Goal: Task Accomplishment & Management: Manage account settings

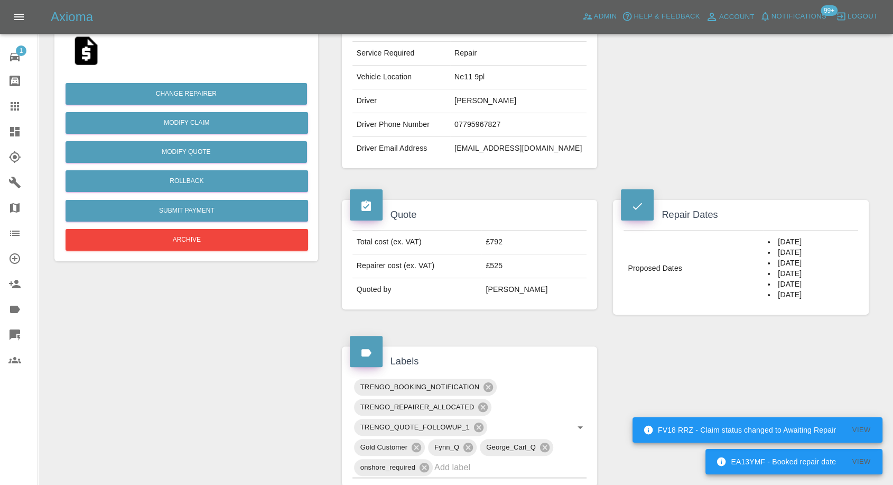
scroll to position [176, 0]
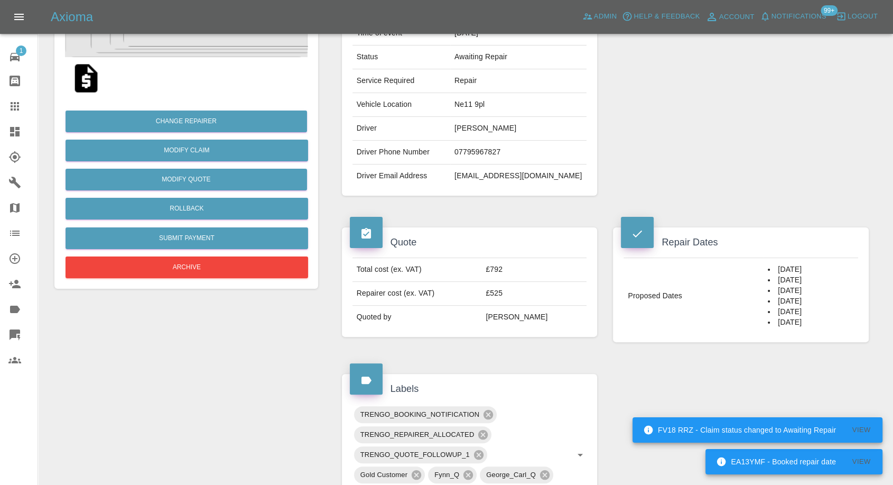
click at [490, 110] on td "Ne11 9pl" at bounding box center [518, 105] width 136 height 24
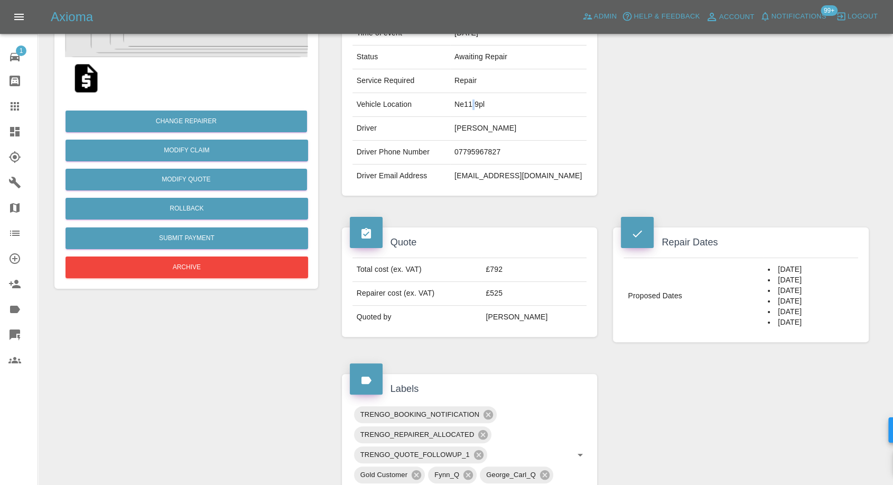
click at [490, 110] on td "Ne11 9pl" at bounding box center [518, 105] width 136 height 24
copy td "Ne11 9pl"
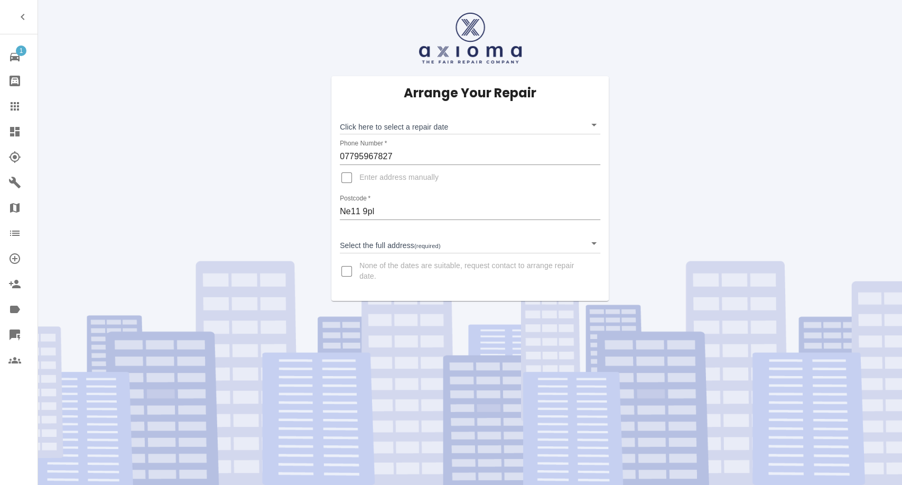
click at [14, 111] on icon at bounding box center [14, 106] width 13 height 13
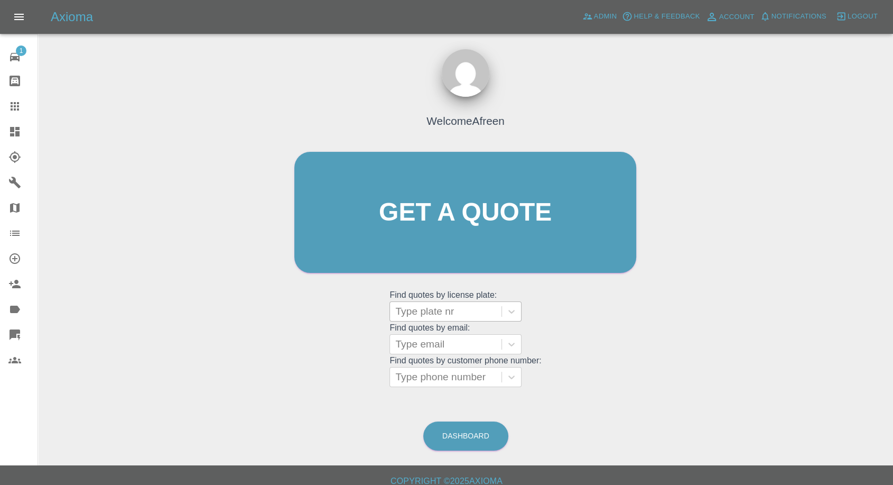
click at [484, 304] on div at bounding box center [445, 311] width 101 height 15
paste input "AV61 EVL"
type input "AV61 EVL"
click at [452, 336] on div "AV61 EVL, Bidding" at bounding box center [456, 338] width 132 height 21
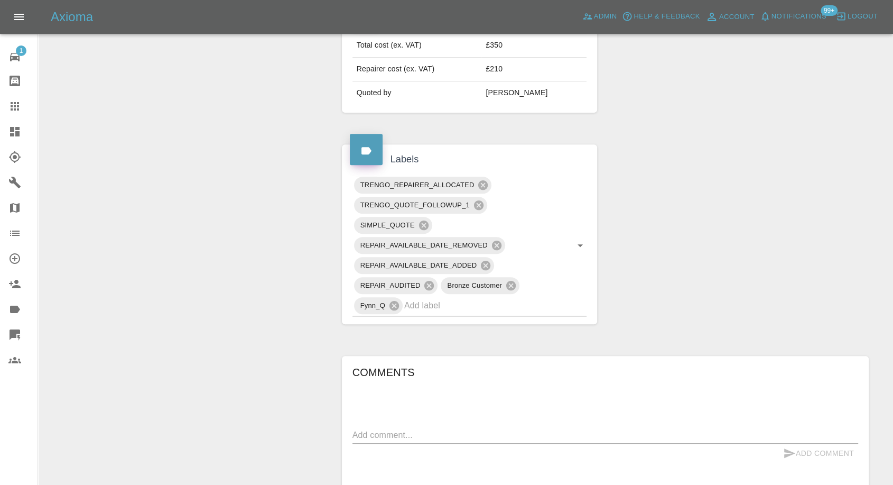
scroll to position [587, 0]
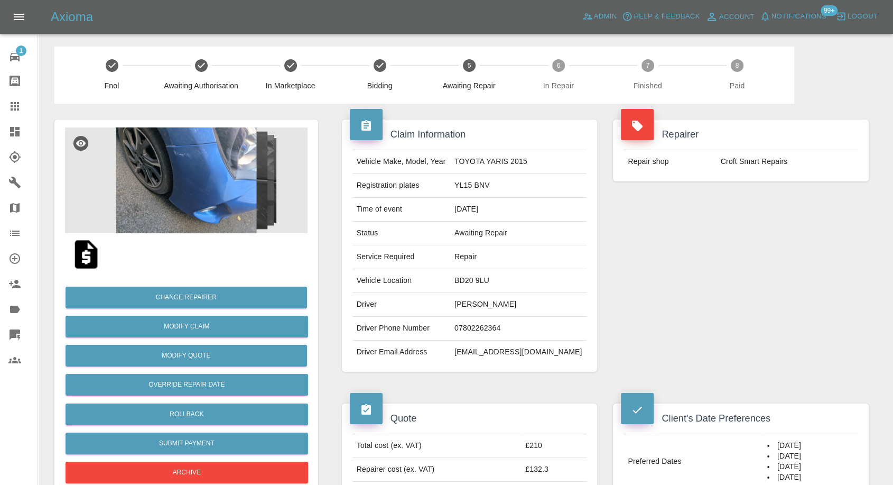
click at [494, 307] on td "Colin Neville" at bounding box center [518, 305] width 136 height 24
copy td "Colin Neville"
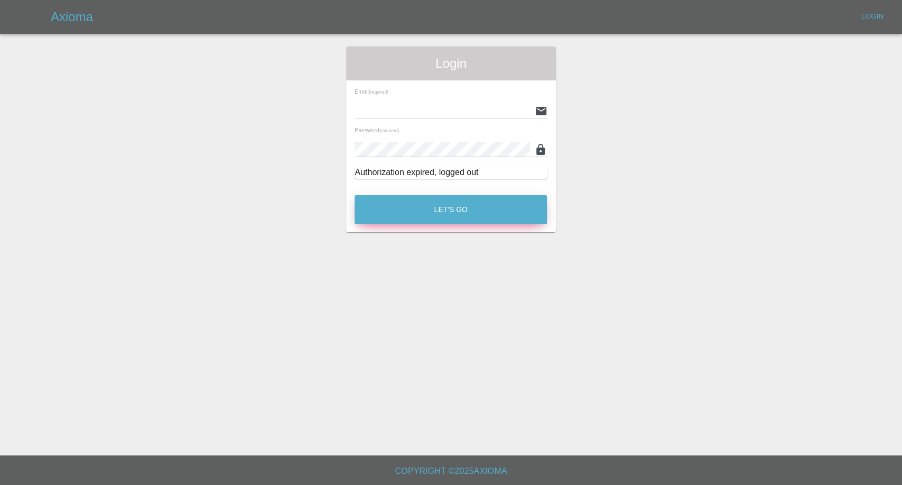
type input "[EMAIL_ADDRESS][DOMAIN_NAME]"
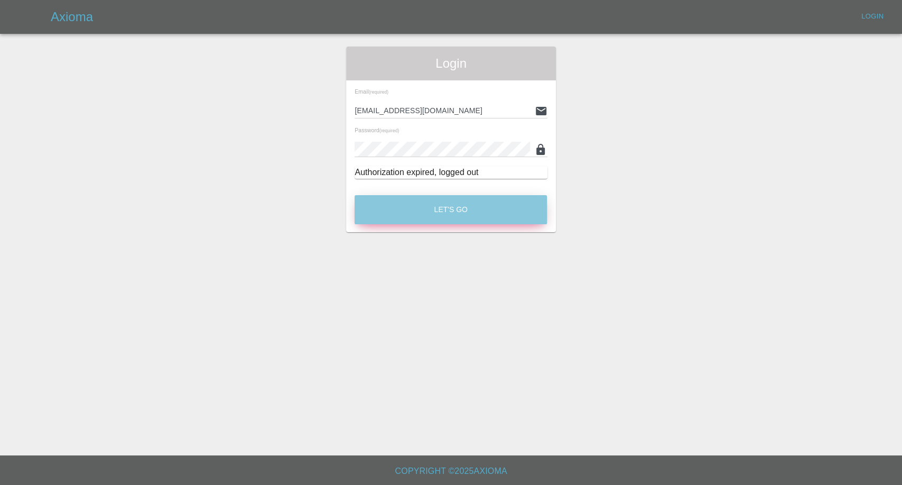
click at [442, 210] on button "Let's Go" at bounding box center [451, 209] width 192 height 29
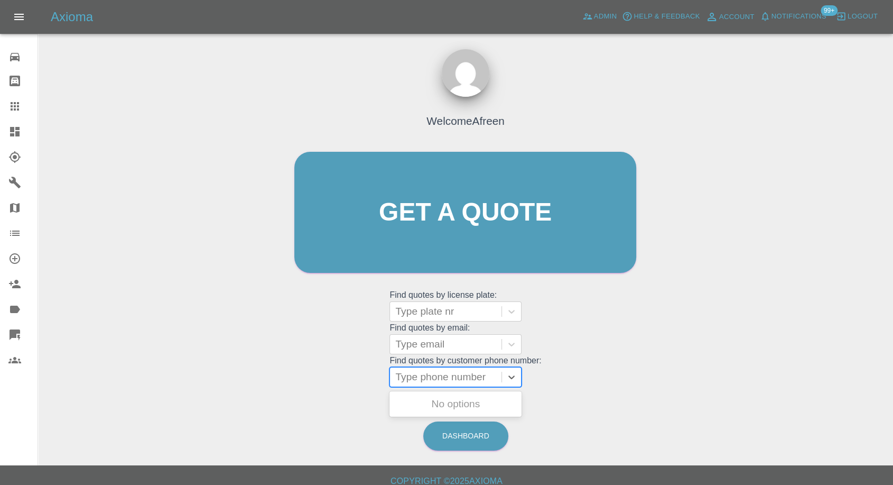
click at [453, 382] on div at bounding box center [445, 376] width 101 height 15
paste input "+447833614105"
drag, startPoint x: 414, startPoint y: 378, endPoint x: 306, endPoint y: 373, distance: 108.5
click at [306, 373] on div "Welcome Afreen Get a quote Get a quote Find quotes by license plate: Type plate…" at bounding box center [465, 232] width 364 height 319
type input "07833614105"
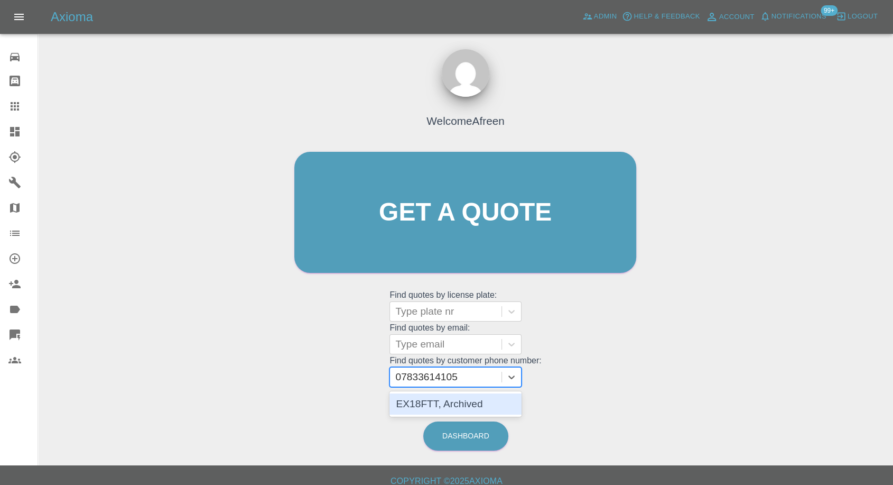
click at [451, 409] on div "EX18FTT, Archived" at bounding box center [456, 403] width 132 height 21
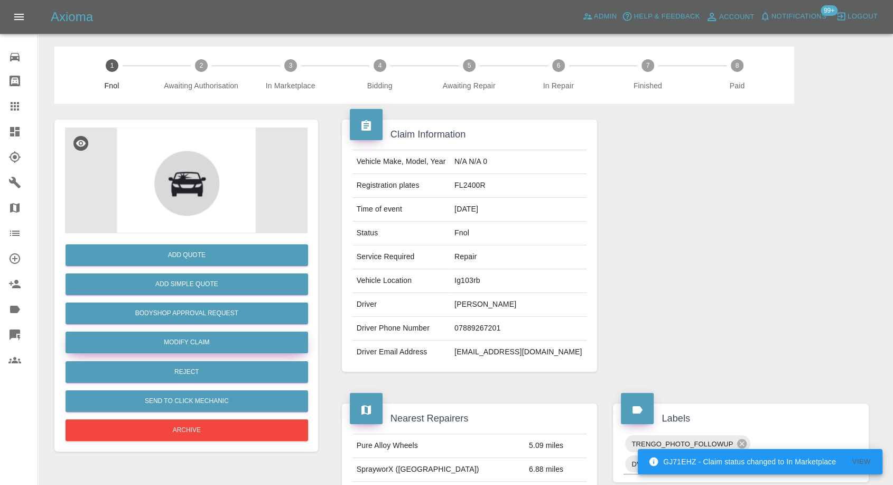
click at [180, 336] on link "Modify Claim" at bounding box center [187, 342] width 243 height 22
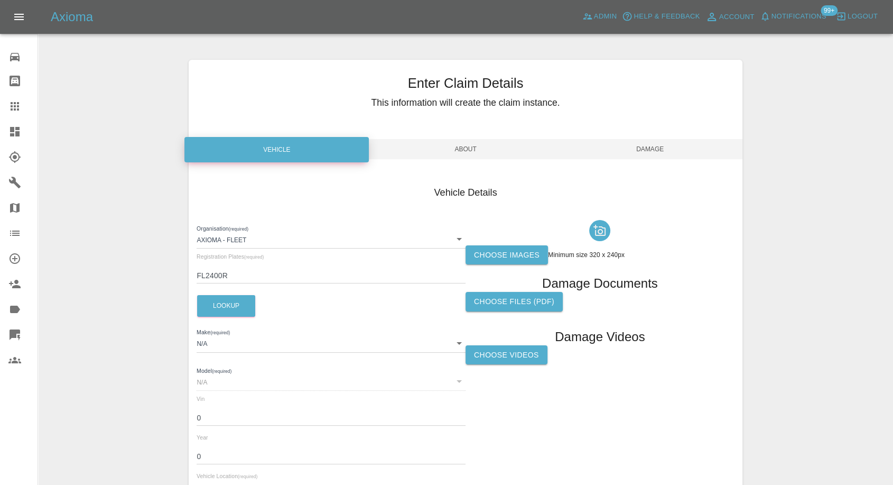
click at [535, 255] on label "Choose images" at bounding box center [507, 255] width 82 height 20
click at [0, 0] on input "Choose images" at bounding box center [0, 0] width 0 height 0
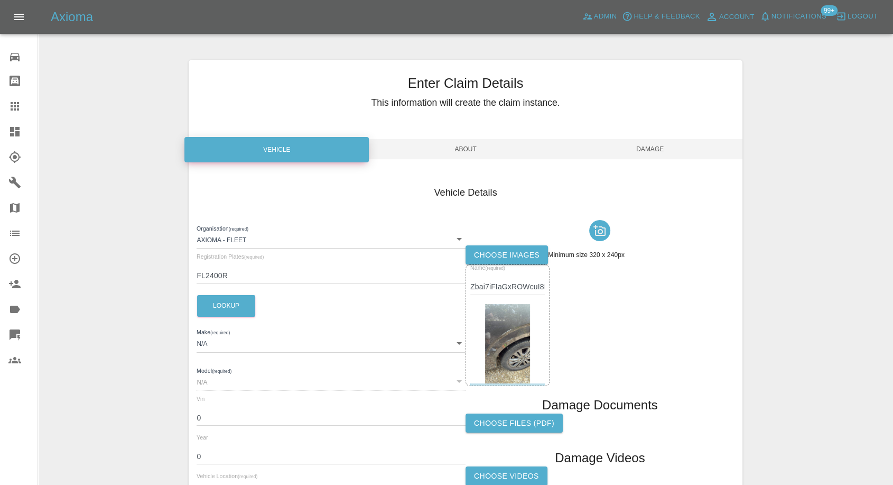
click at [659, 145] on span "Damage" at bounding box center [650, 149] width 184 height 20
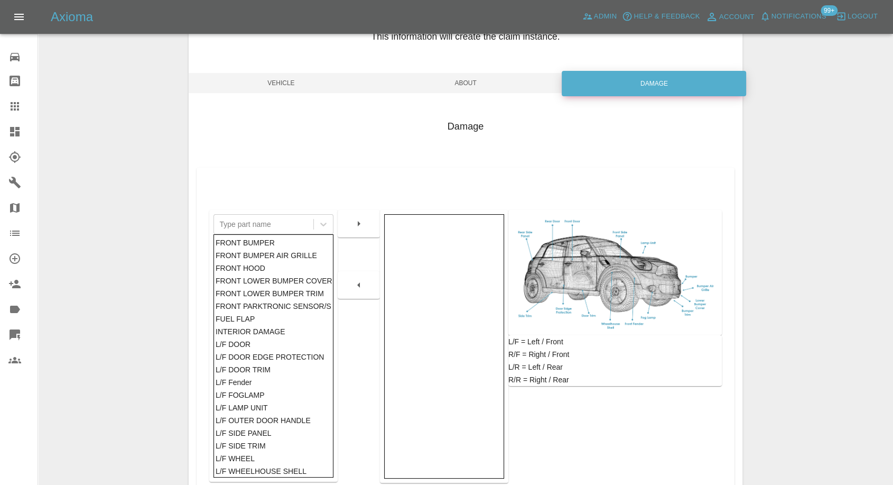
scroll to position [117, 0]
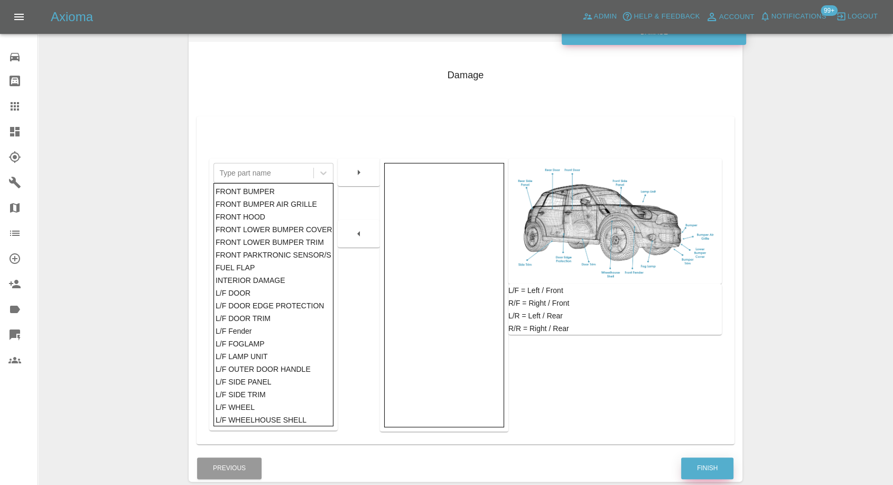
click at [698, 466] on button "Finish" at bounding box center [707, 468] width 52 height 22
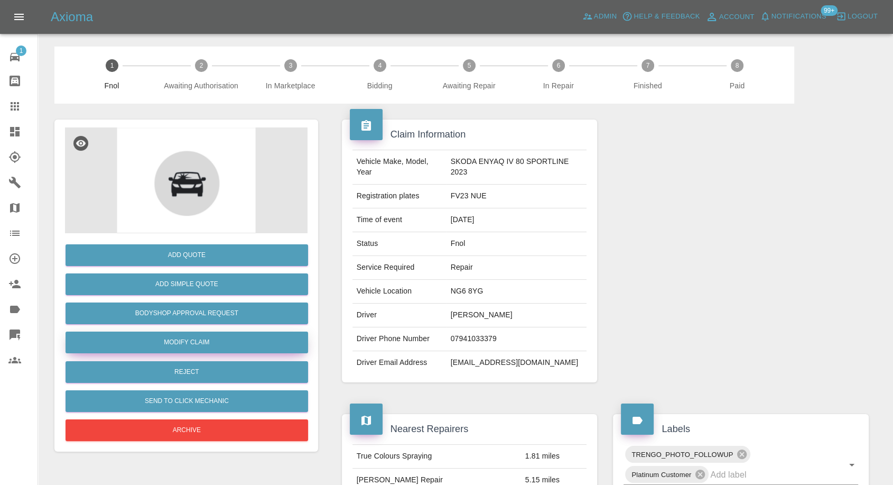
click at [195, 344] on link "Modify Claim" at bounding box center [187, 342] width 243 height 22
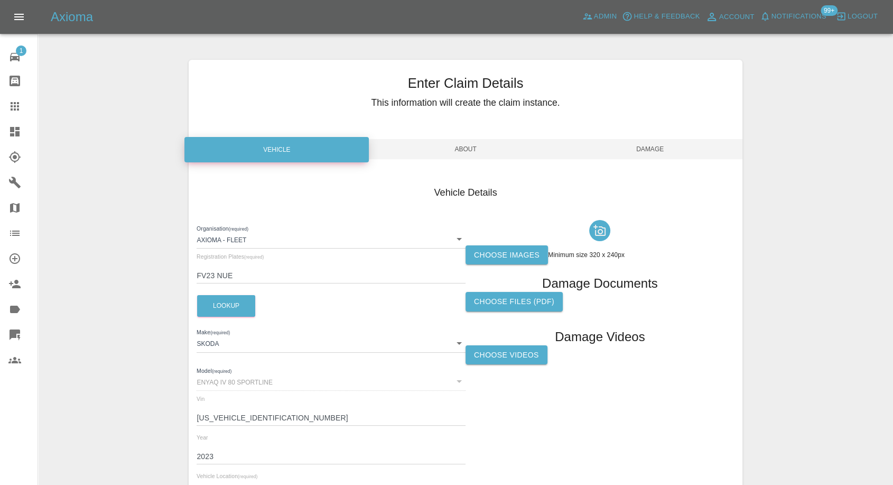
click at [508, 251] on label "Choose images" at bounding box center [507, 255] width 82 height 20
click at [0, 0] on input "Choose images" at bounding box center [0, 0] width 0 height 0
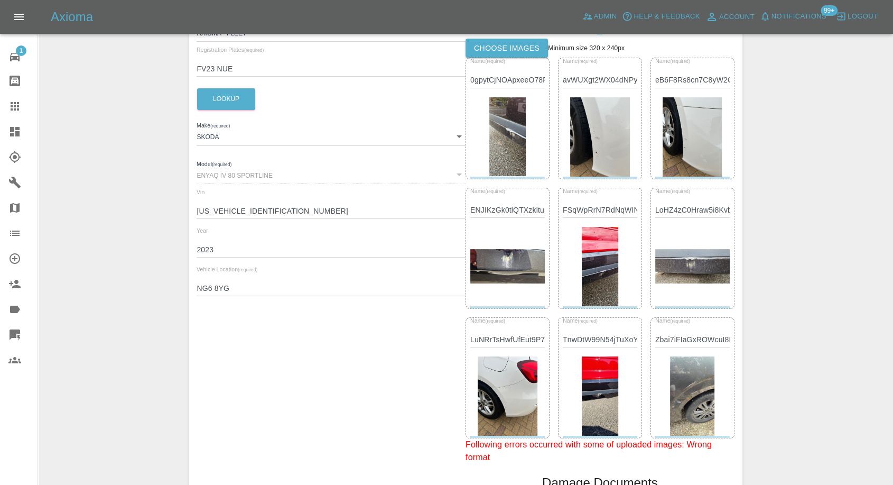
scroll to position [235, 0]
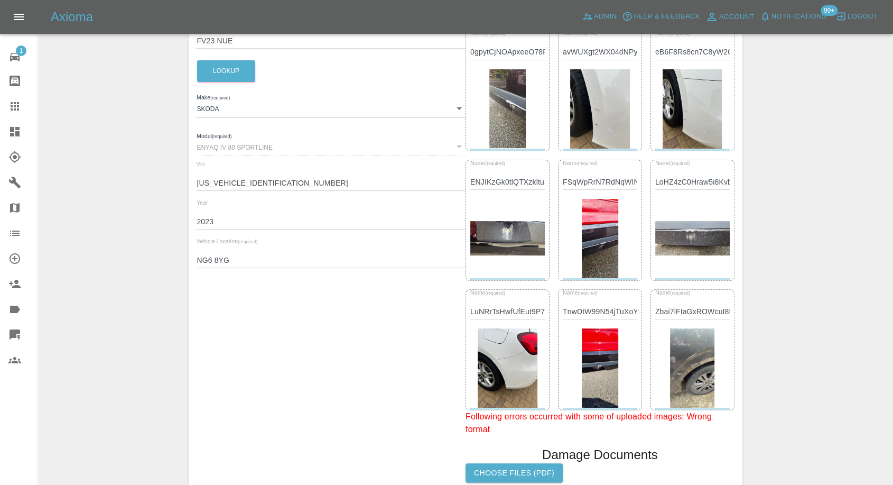
click at [609, 109] on img at bounding box center [600, 108] width 60 height 79
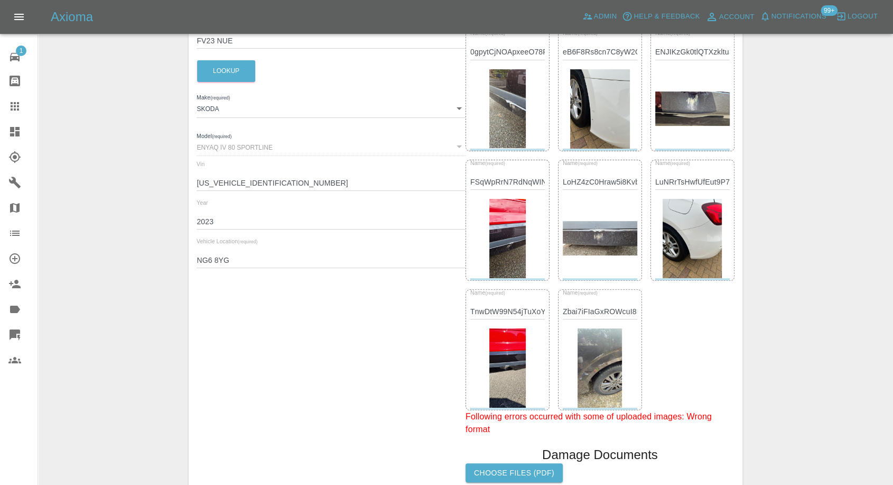
click at [597, 127] on img at bounding box center [600, 108] width 60 height 79
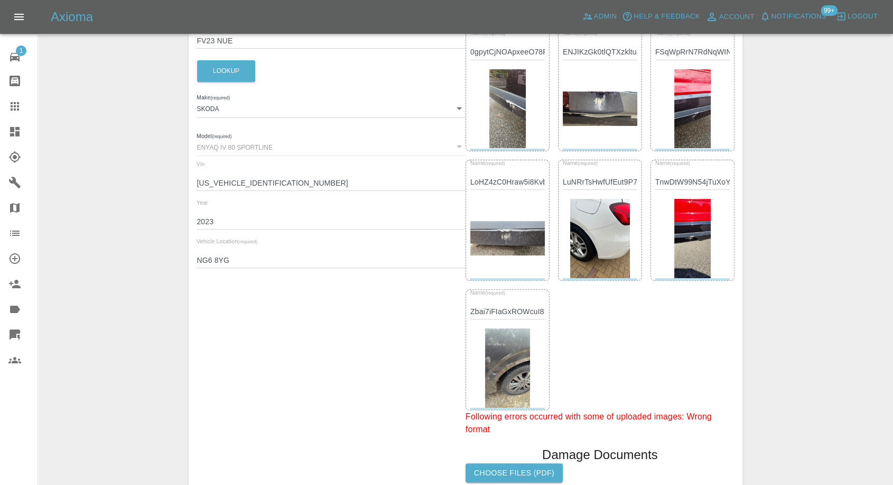
click at [591, 243] on img at bounding box center [600, 238] width 60 height 79
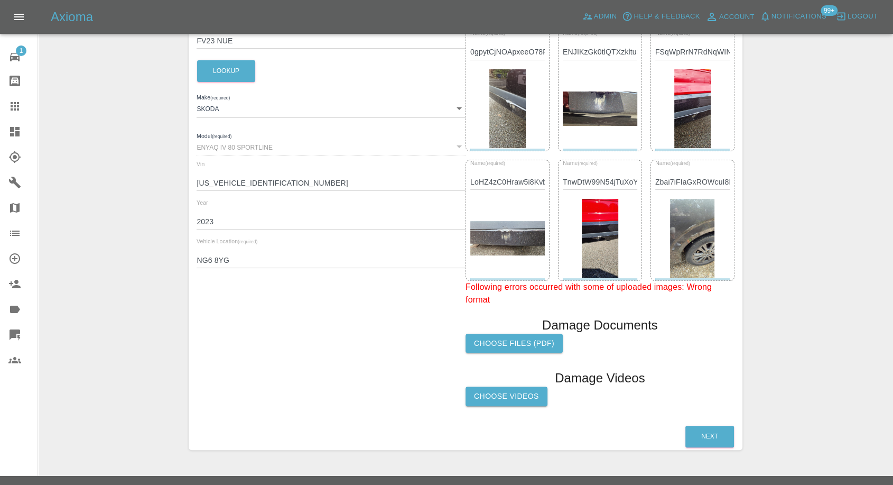
click at [706, 243] on img at bounding box center [692, 238] width 44 height 79
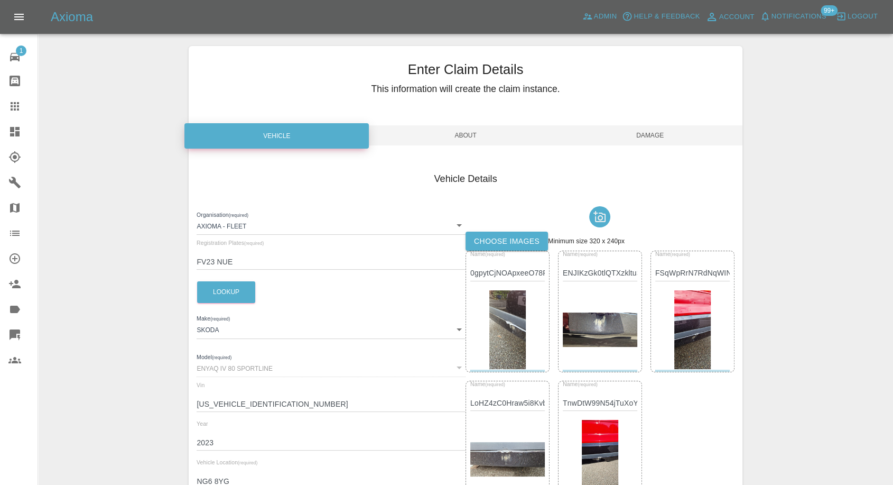
scroll to position [0, 0]
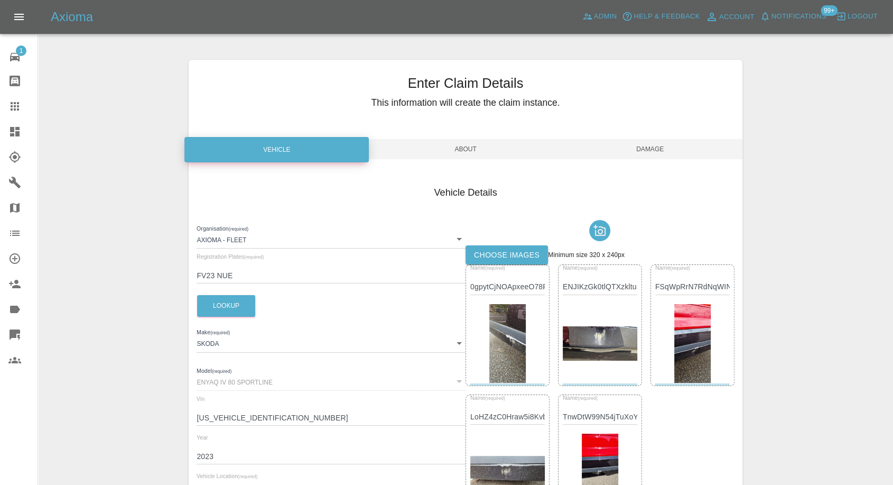
click at [668, 150] on span "Damage" at bounding box center [650, 149] width 184 height 20
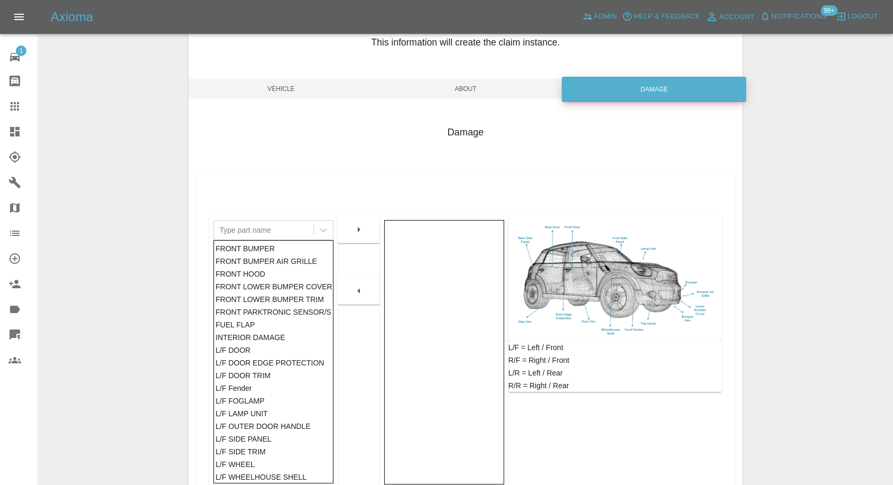
scroll to position [169, 0]
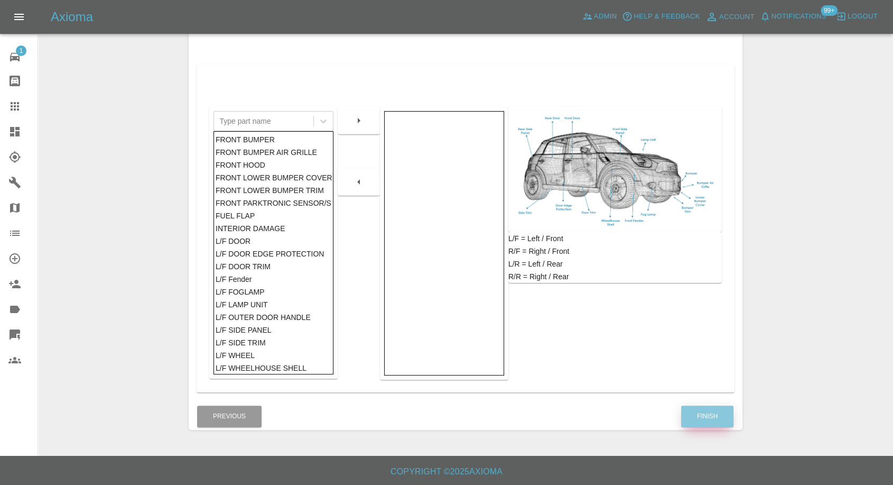
click at [692, 422] on button "Finish" at bounding box center [707, 416] width 52 height 22
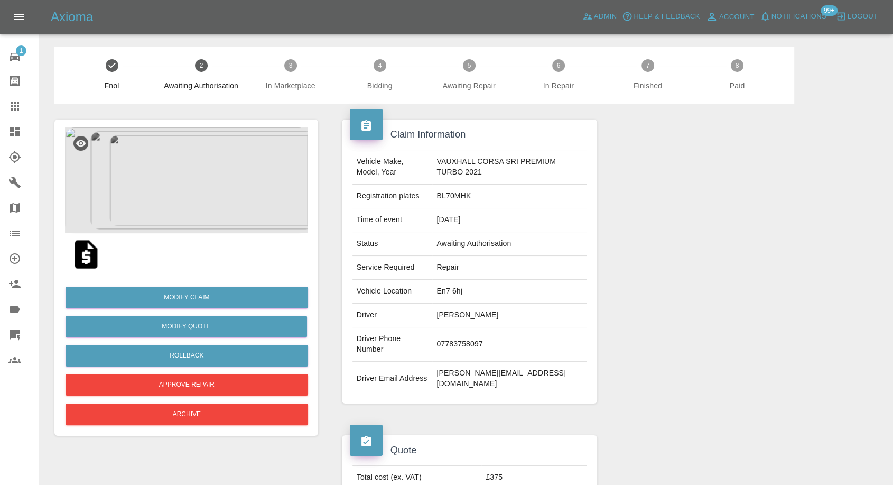
click at [84, 257] on img at bounding box center [86, 254] width 34 height 34
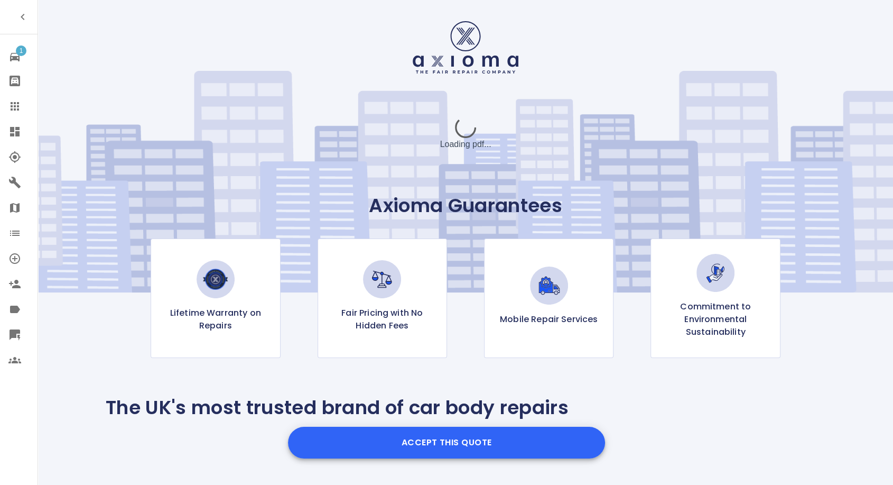
click at [402, 429] on button "Accept this Quote" at bounding box center [446, 443] width 317 height 32
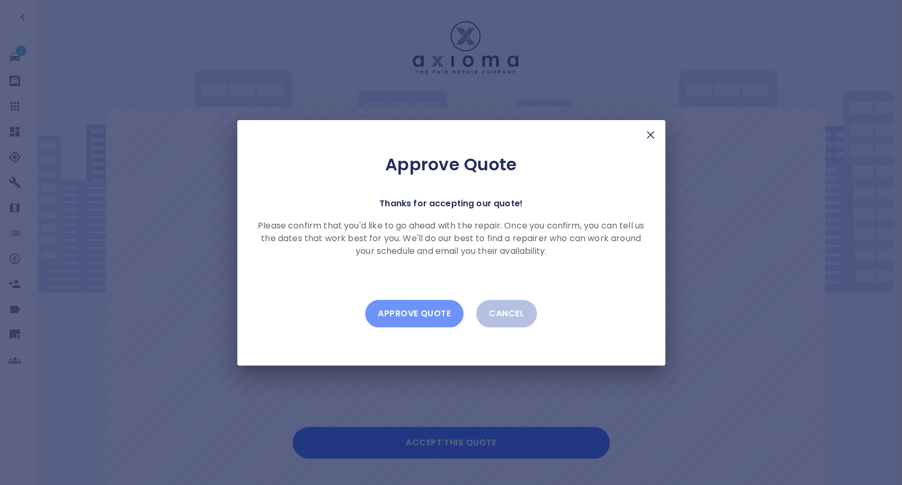
click at [436, 314] on button "Approve Quote" at bounding box center [414, 313] width 98 height 27
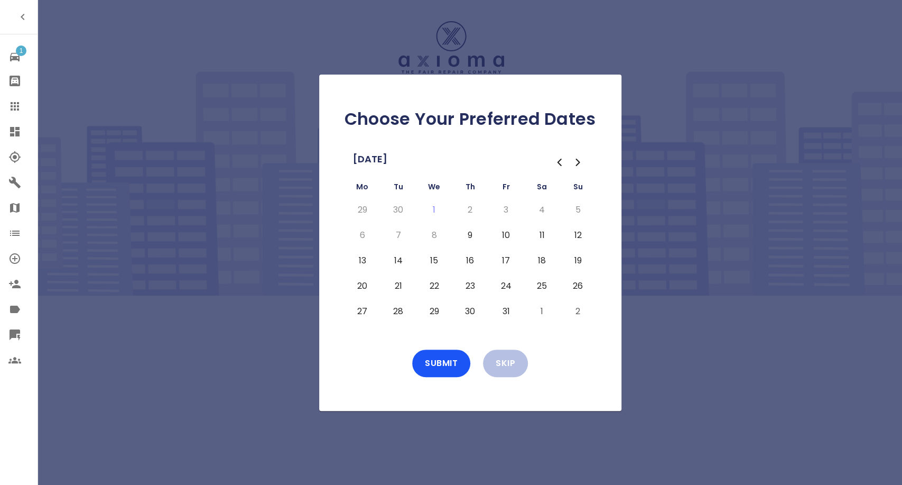
click at [474, 235] on button "9" at bounding box center [470, 235] width 19 height 17
click at [497, 237] on button "10" at bounding box center [506, 235] width 19 height 17
click at [361, 261] on button "13" at bounding box center [362, 260] width 19 height 17
click at [405, 261] on button "14" at bounding box center [398, 260] width 19 height 17
click at [454, 367] on button "Submit" at bounding box center [441, 362] width 58 height 27
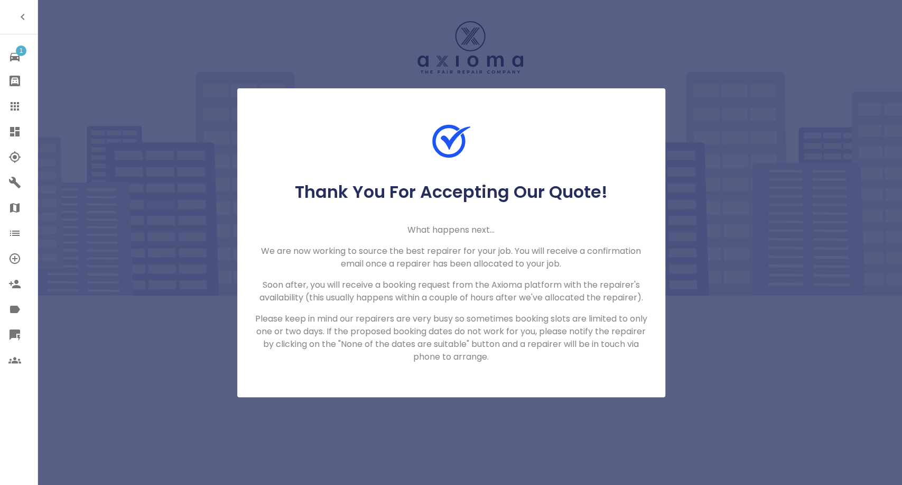
drag, startPoint x: 20, startPoint y: 107, endPoint x: 26, endPoint y: 103, distance: 7.3
click at [20, 107] on icon at bounding box center [14, 106] width 13 height 13
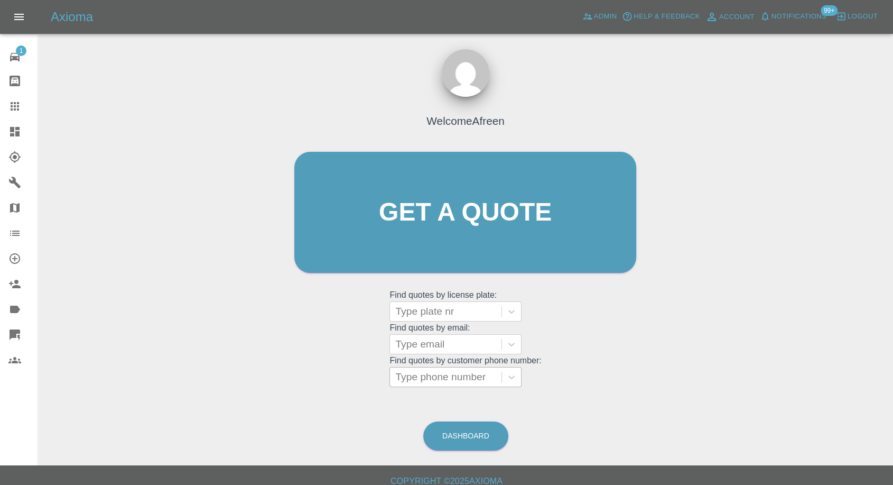
click at [427, 373] on div at bounding box center [445, 376] width 101 height 15
paste input "+447926613572"
drag, startPoint x: 418, startPoint y: 377, endPoint x: 211, endPoint y: 379, distance: 206.7
click at [211, 379] on div "Welcome Afreen Get a quote Get a quote Find quotes by license plate: Type plate…" at bounding box center [466, 263] width 838 height 380
type input "07926613572"
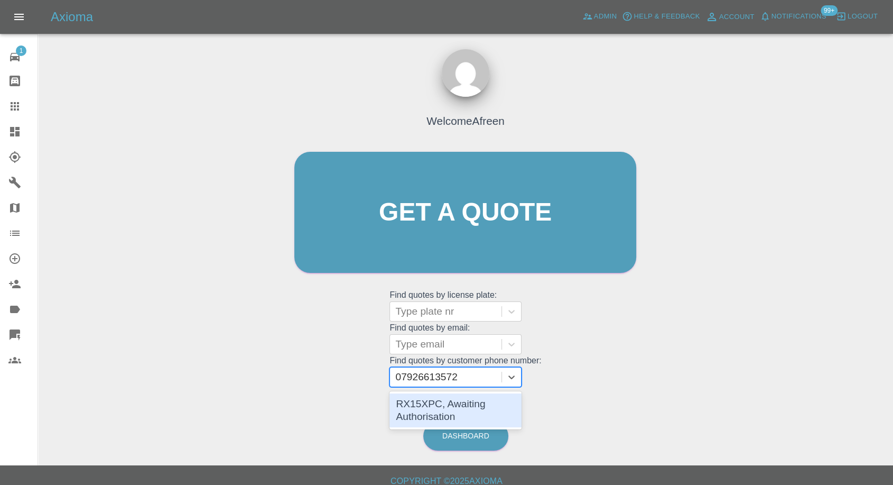
click at [470, 411] on div "RX15XPC, Awaiting Authorisation" at bounding box center [456, 410] width 132 height 34
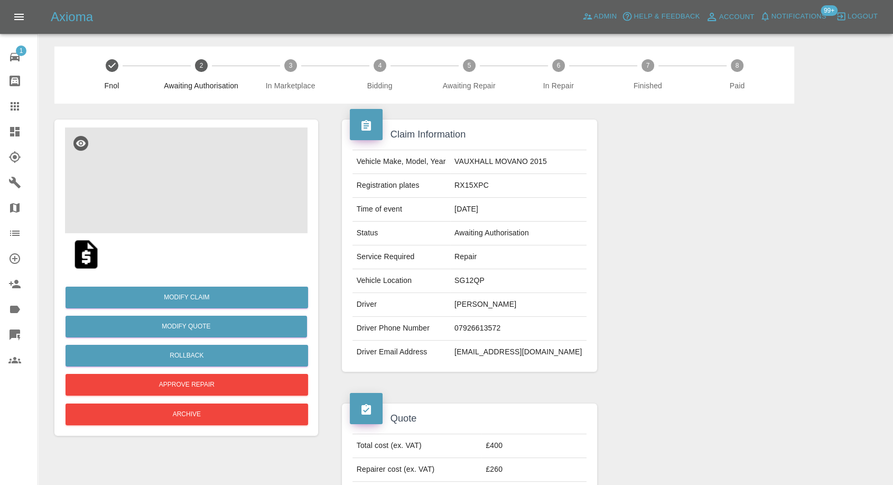
click at [206, 213] on img at bounding box center [186, 180] width 243 height 106
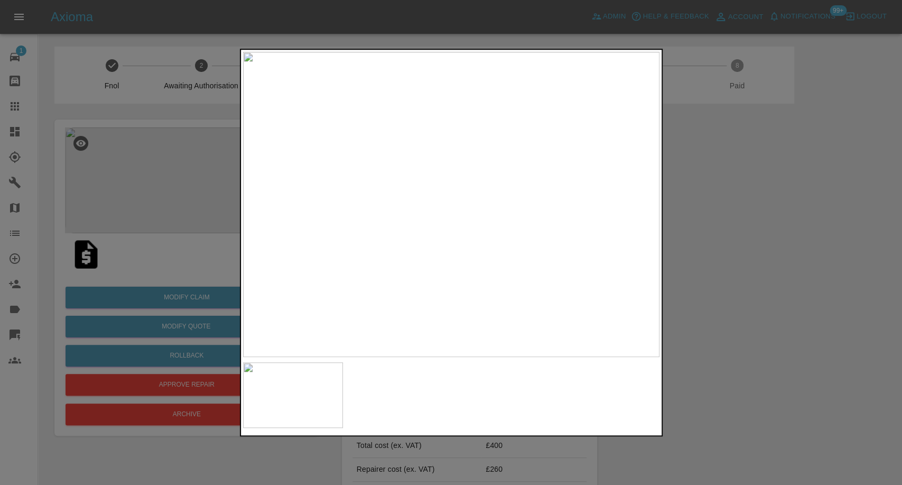
click at [742, 301] on div at bounding box center [451, 242] width 902 height 485
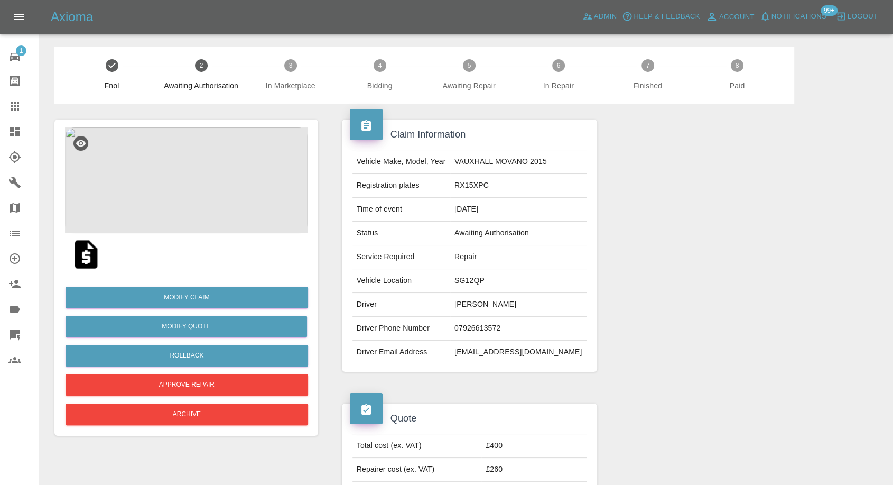
click at [189, 132] on img at bounding box center [186, 180] width 243 height 106
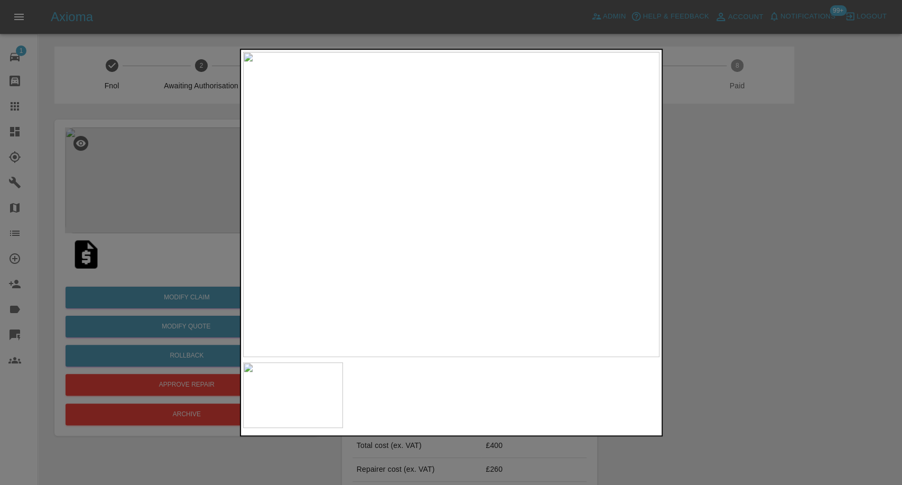
drag, startPoint x: 672, startPoint y: 257, endPoint x: 678, endPoint y: 259, distance: 6.2
click at [672, 257] on div at bounding box center [451, 242] width 902 height 485
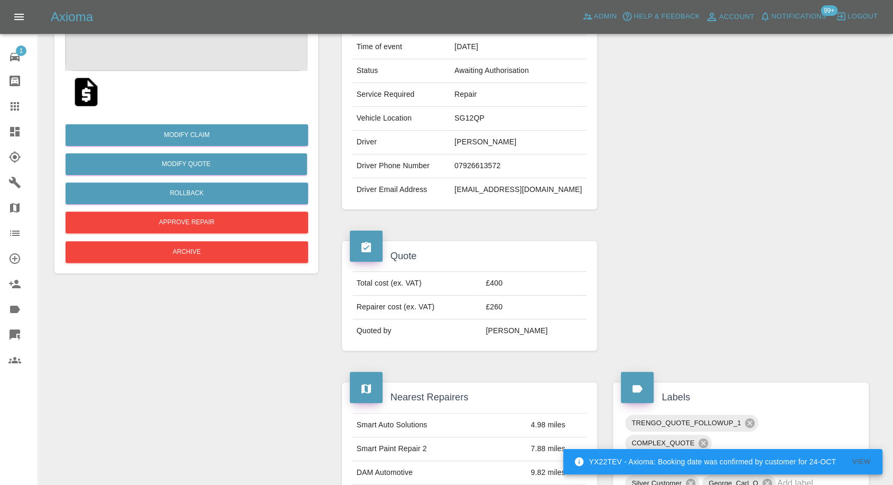
scroll to position [142, 0]
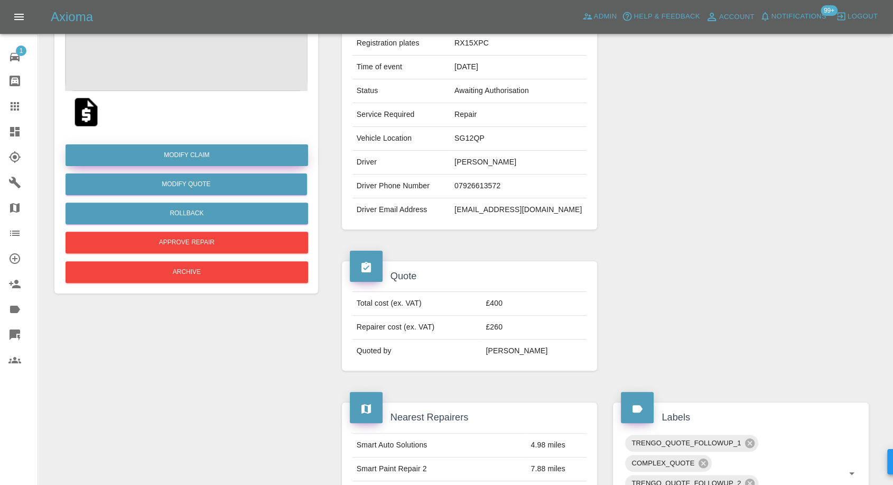
drag, startPoint x: 197, startPoint y: 154, endPoint x: 249, endPoint y: 158, distance: 51.9
click at [198, 154] on link "Modify Claim" at bounding box center [187, 155] width 243 height 22
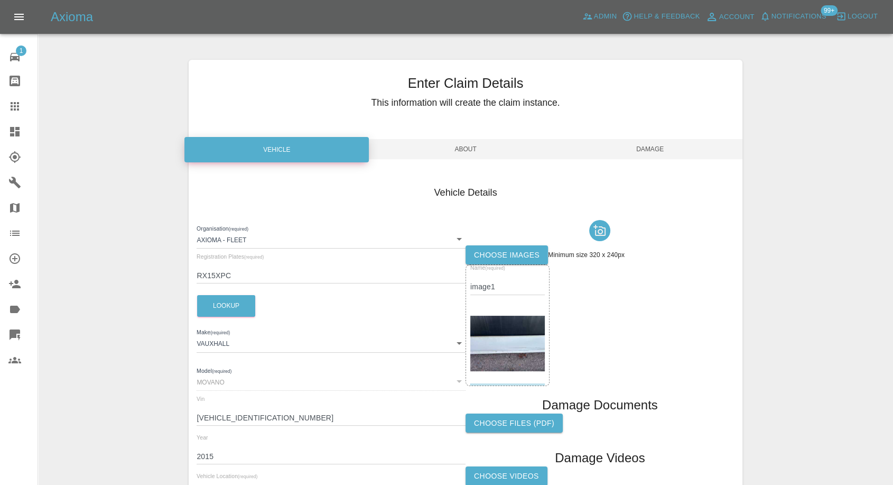
click at [502, 256] on label "Choose images" at bounding box center [507, 255] width 82 height 20
click at [0, 0] on input "Choose images" at bounding box center [0, 0] width 0 height 0
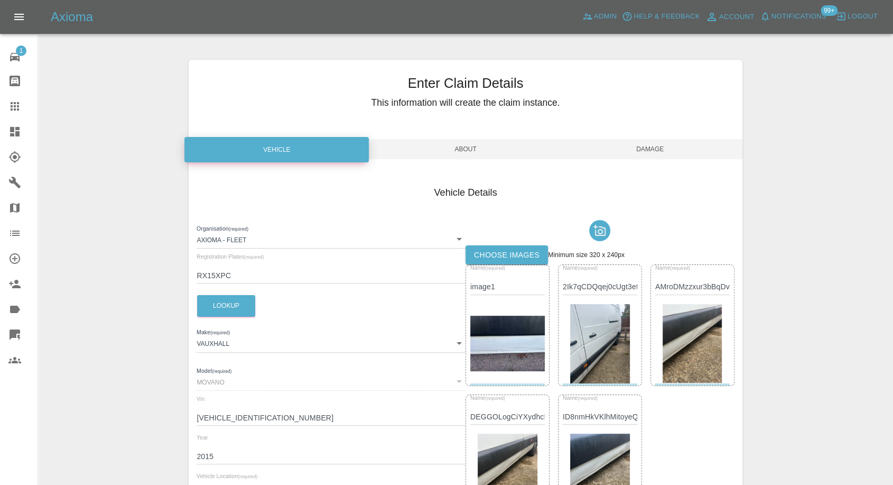
click at [649, 150] on span "Damage" at bounding box center [650, 149] width 184 height 20
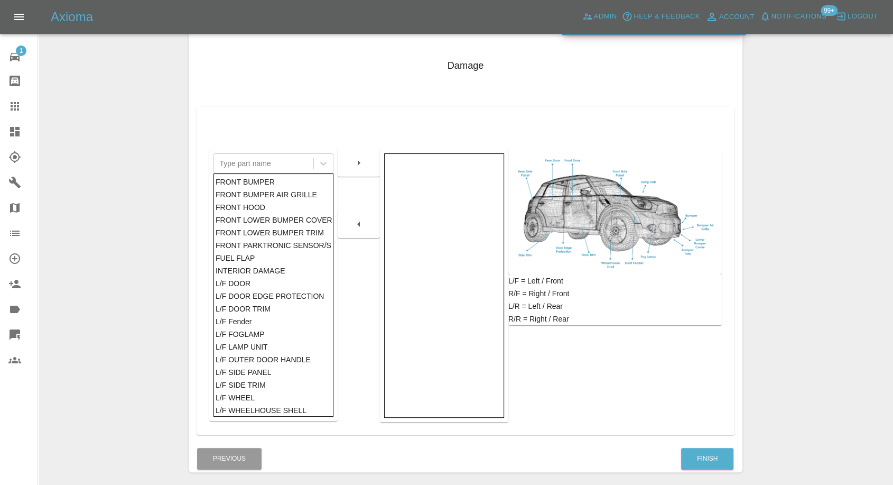
scroll to position [169, 0]
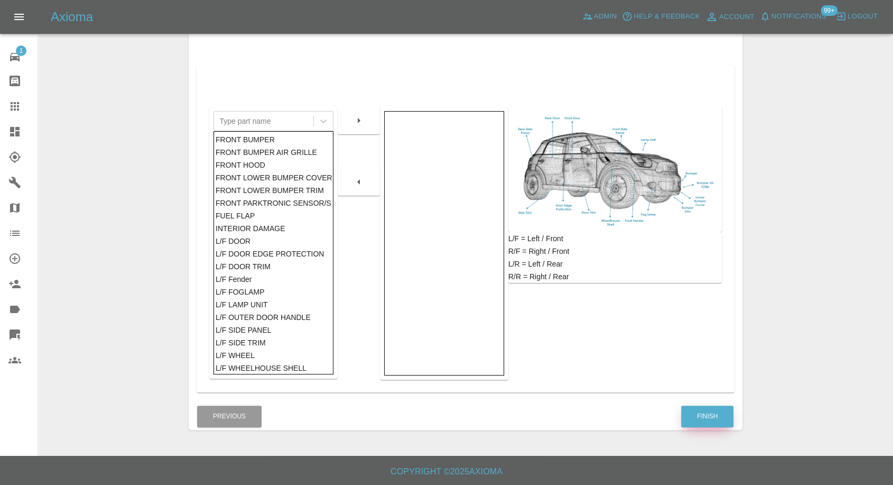
click at [693, 413] on button "Finish" at bounding box center [707, 416] width 52 height 22
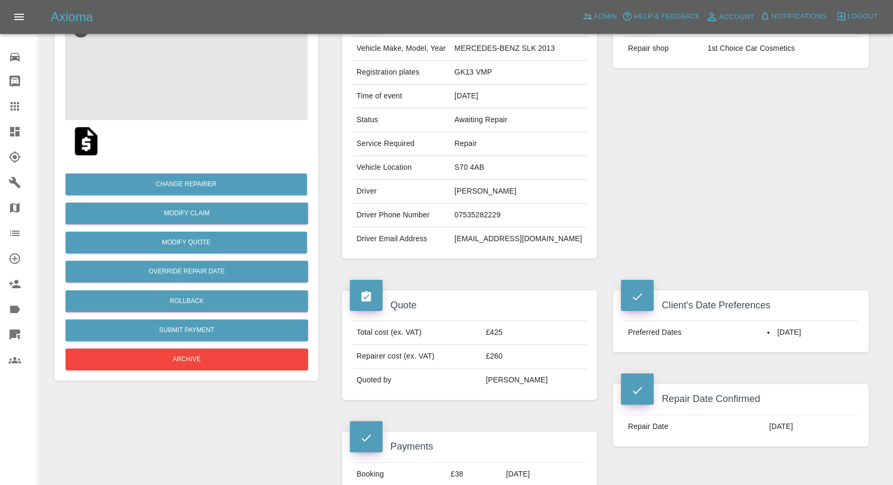
scroll to position [117, 0]
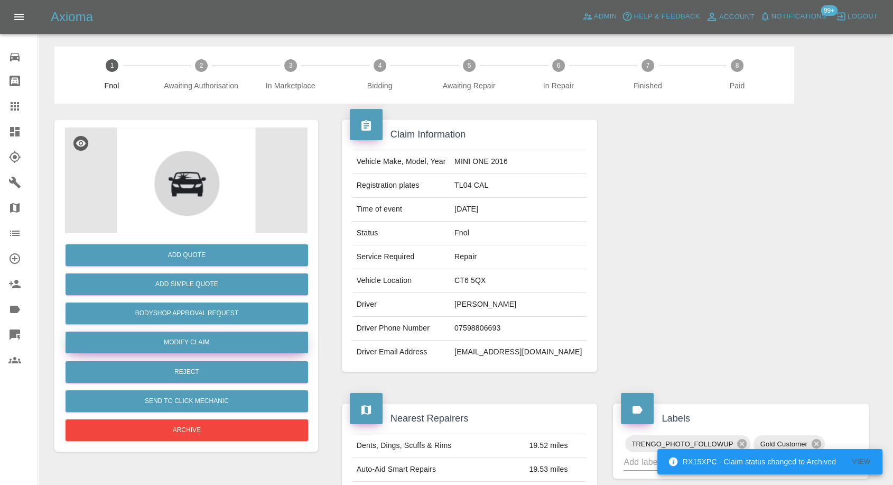
drag, startPoint x: 173, startPoint y: 343, endPoint x: 410, endPoint y: 266, distance: 248.7
click at [173, 343] on link "Modify Claim" at bounding box center [187, 342] width 243 height 22
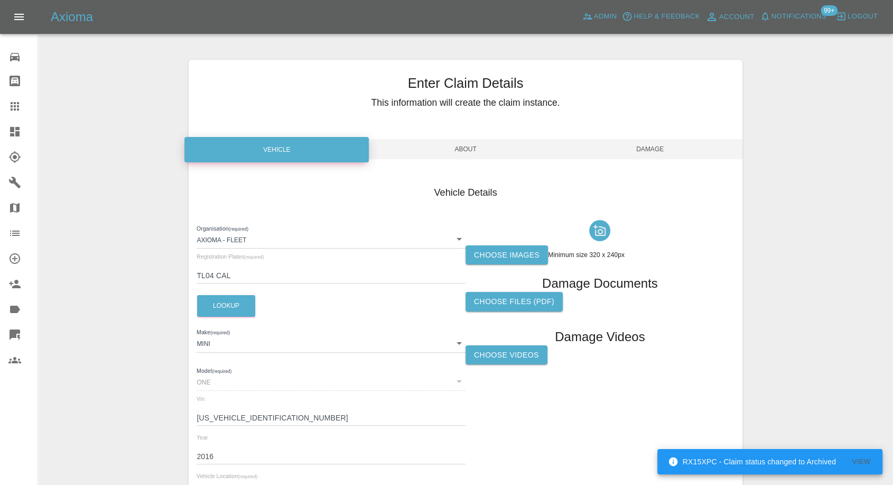
click at [491, 255] on label "Choose images" at bounding box center [507, 255] width 82 height 20
click at [0, 0] on input "Choose images" at bounding box center [0, 0] width 0 height 0
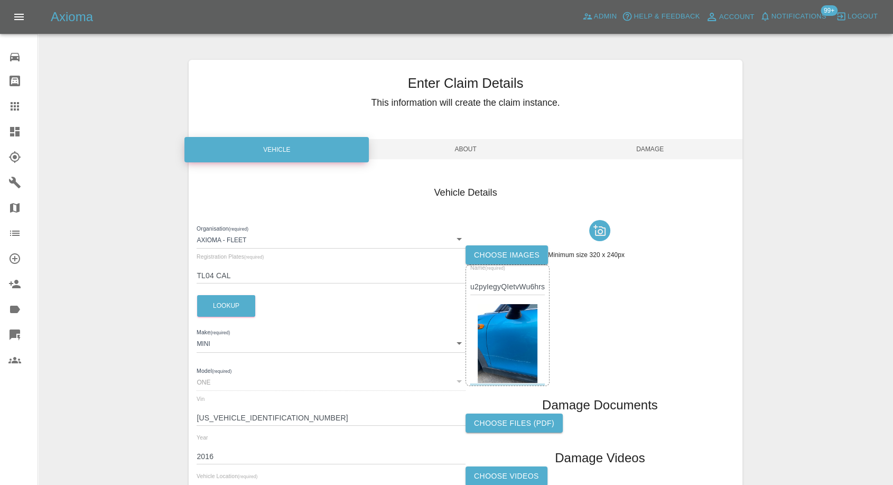
click at [678, 154] on span "Damage" at bounding box center [650, 149] width 184 height 20
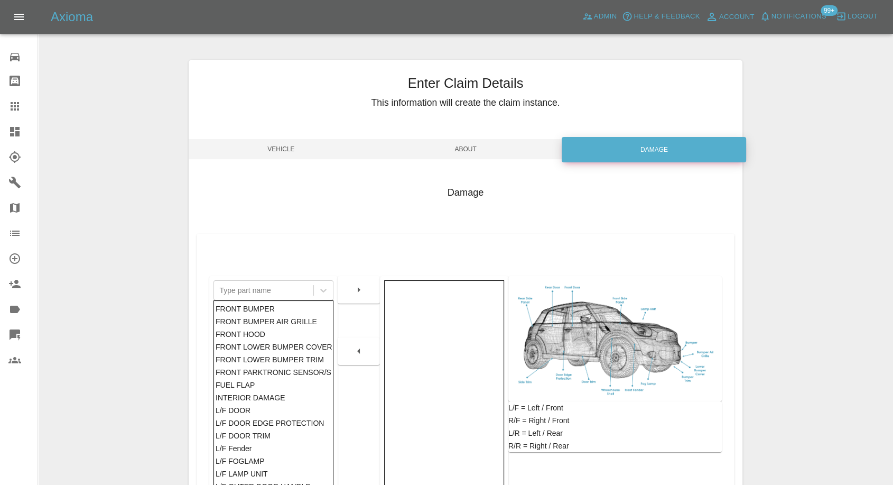
scroll to position [169, 0]
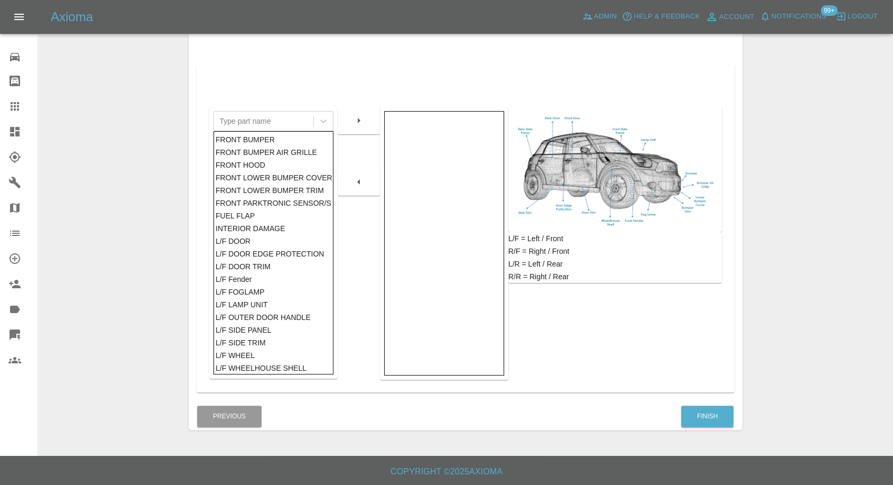
click at [880, 386] on div "Enter Claim Details This information will create the claim instance. Vehicle Ab…" at bounding box center [466, 160] width 854 height 566
click at [695, 420] on button "Finish" at bounding box center [707, 416] width 52 height 22
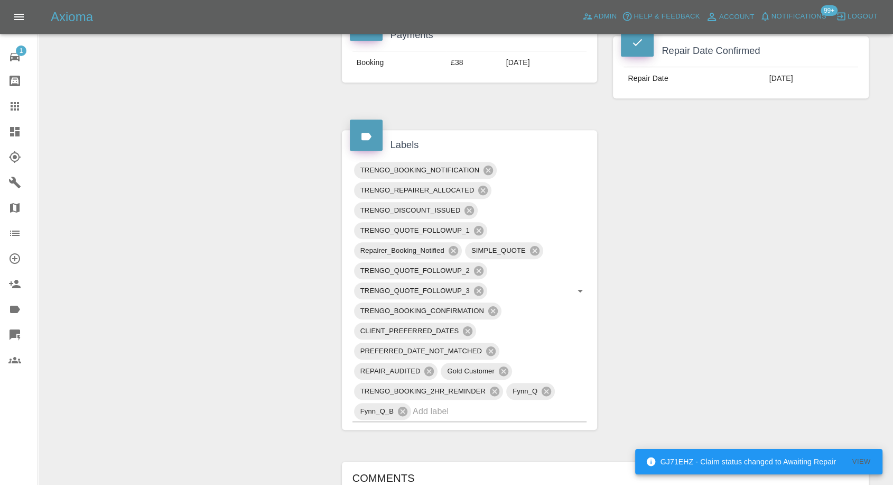
scroll to position [646, 0]
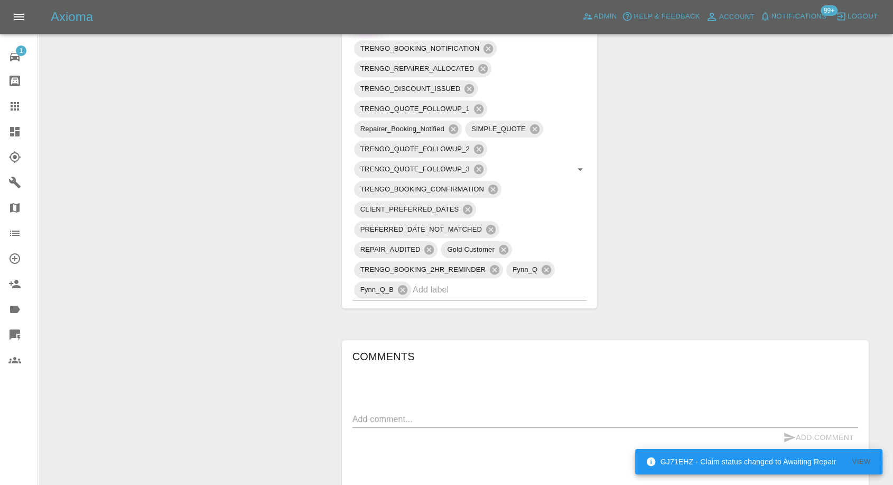
click at [406, 418] on textarea at bounding box center [606, 419] width 506 height 12
paste textarea "Hi Imogen, just to let you know I have contacted [PERSON_NAME] to cancel my app…"
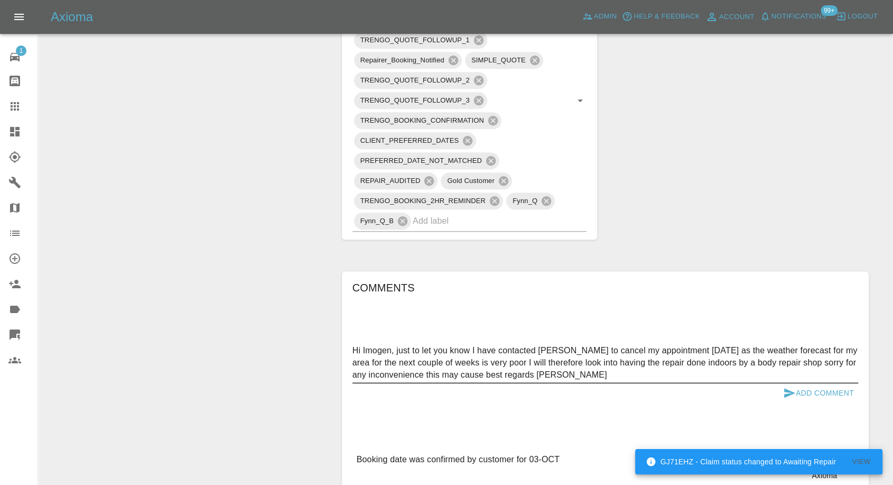
scroll to position [822, 0]
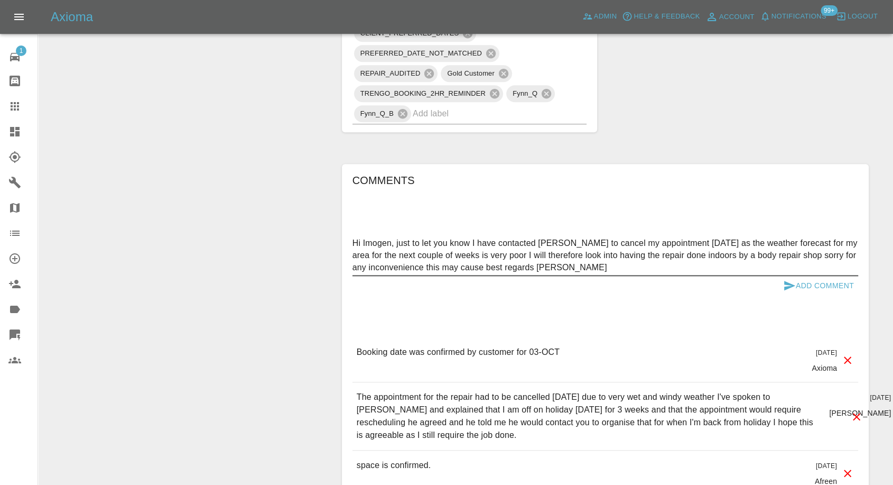
drag, startPoint x: 393, startPoint y: 243, endPoint x: 321, endPoint y: 245, distance: 72.4
click at [321, 245] on div "Change Repairer Modify Claim Modify Quote Override Repair Date Rollback Submit …" at bounding box center [466, 21] width 838 height 1478
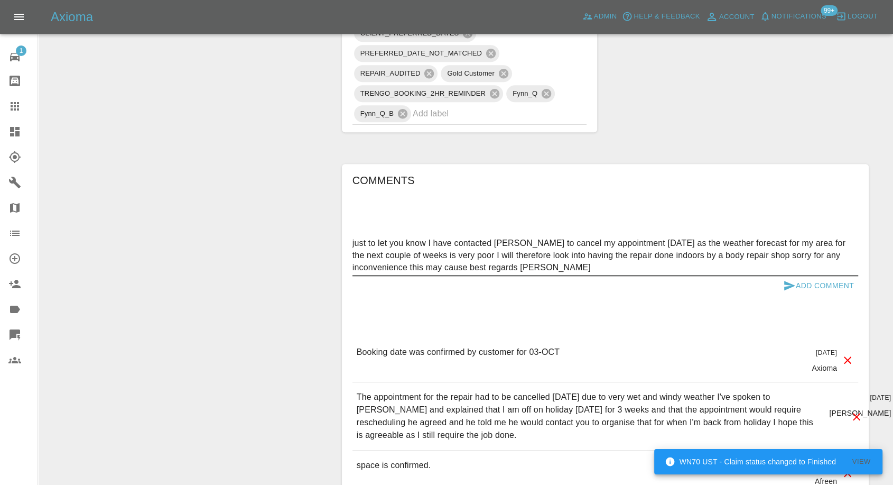
type textarea "just to let you know I have contacted Colin to cancel my appointment on Friday …"
click at [788, 284] on icon "submit" at bounding box center [789, 285] width 13 height 13
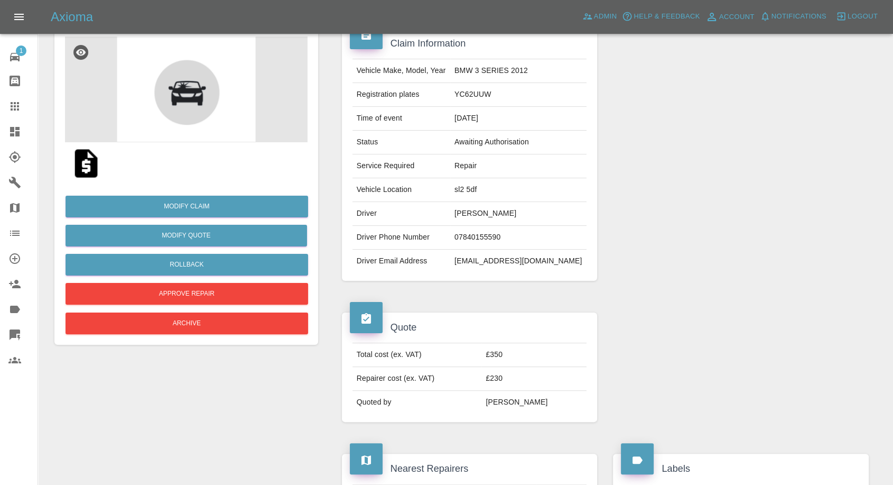
scroll to position [117, 0]
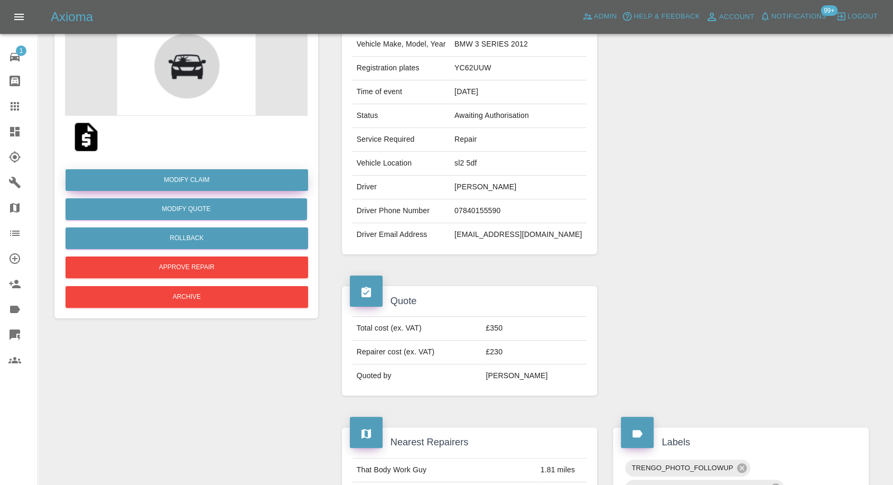
drag, startPoint x: 200, startPoint y: 181, endPoint x: 250, endPoint y: 179, distance: 50.3
click at [200, 181] on link "Modify Claim" at bounding box center [187, 180] width 243 height 22
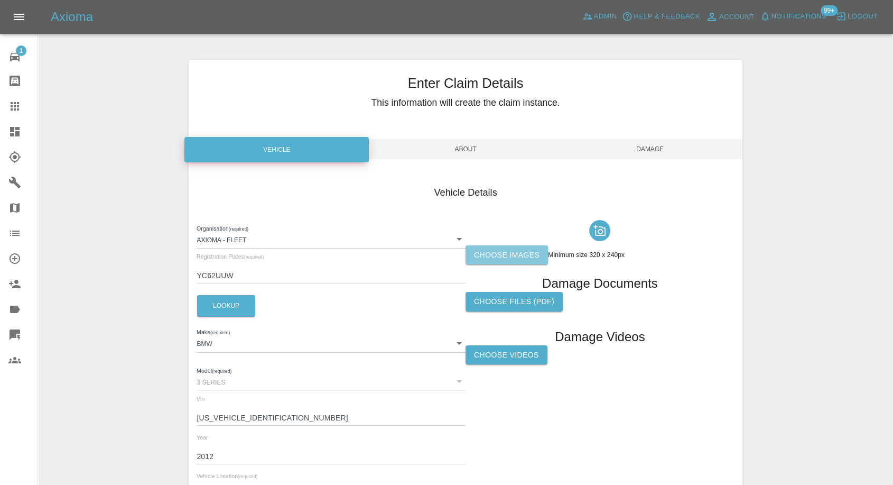
click at [488, 251] on label "Choose images" at bounding box center [507, 255] width 82 height 20
click at [0, 0] on input "Choose images" at bounding box center [0, 0] width 0 height 0
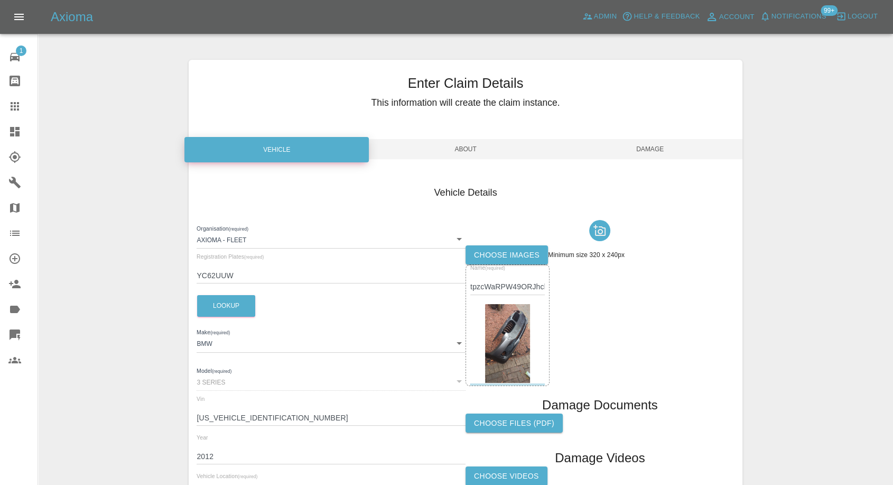
click at [512, 260] on label "Choose images" at bounding box center [507, 255] width 82 height 20
click at [0, 0] on input "Choose images" at bounding box center [0, 0] width 0 height 0
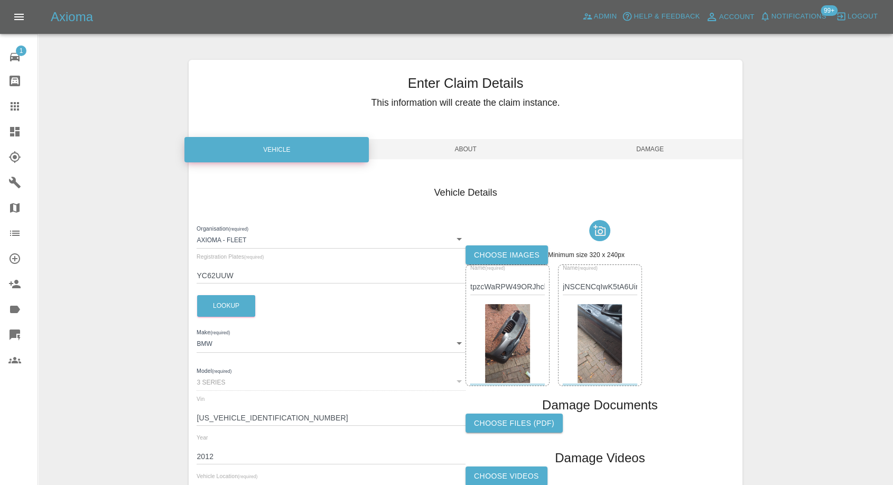
click at [660, 150] on span "Damage" at bounding box center [650, 149] width 184 height 20
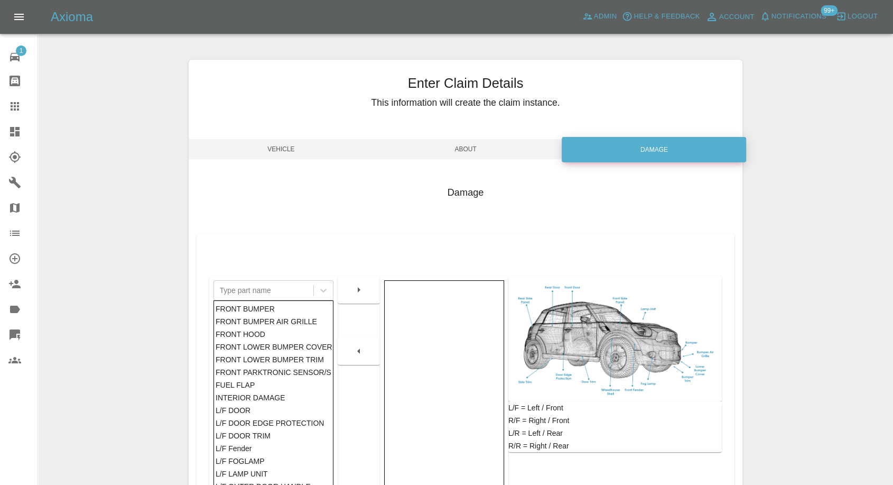
click at [812, 54] on div "Enter Claim Details This information will create the claim instance. Vehicle Ab…" at bounding box center [466, 330] width 854 height 566
drag, startPoint x: 828, startPoint y: 81, endPoint x: 798, endPoint y: 458, distance: 377.5
click at [799, 458] on div "Enter Claim Details This information will create the claim instance. Vehicle Ab…" at bounding box center [466, 330] width 854 height 566
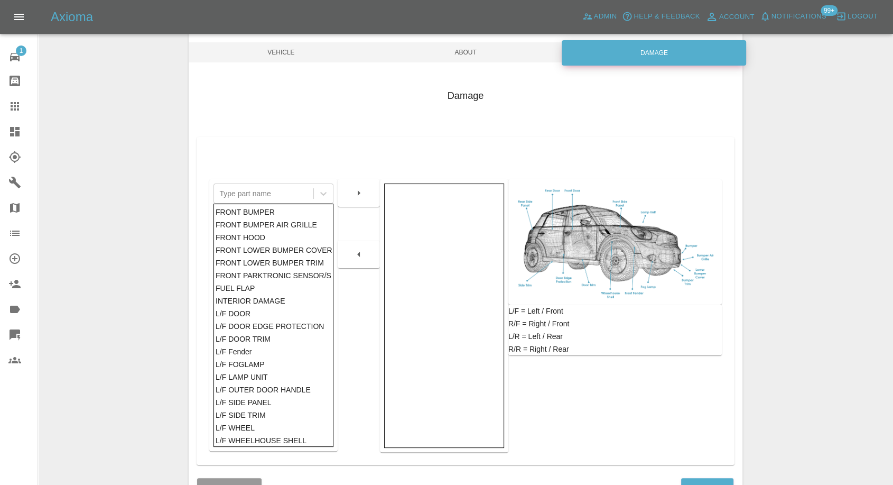
scroll to position [169, 0]
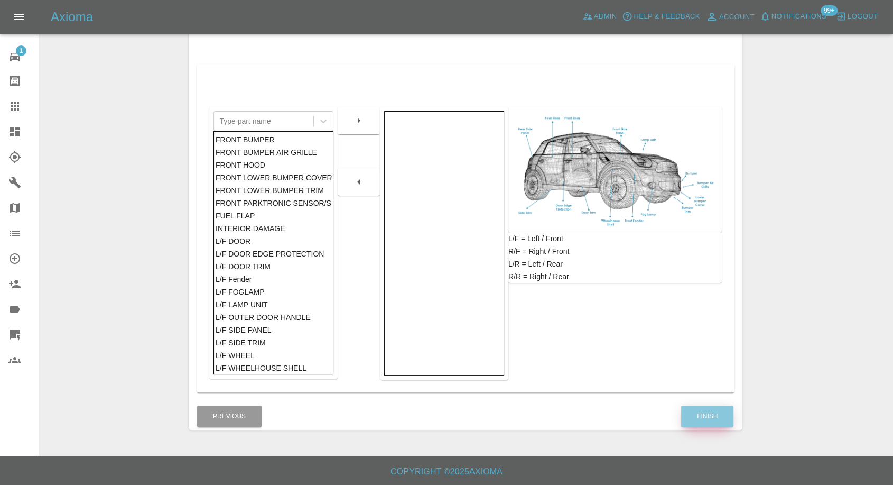
click at [710, 422] on button "Finish" at bounding box center [707, 416] width 52 height 22
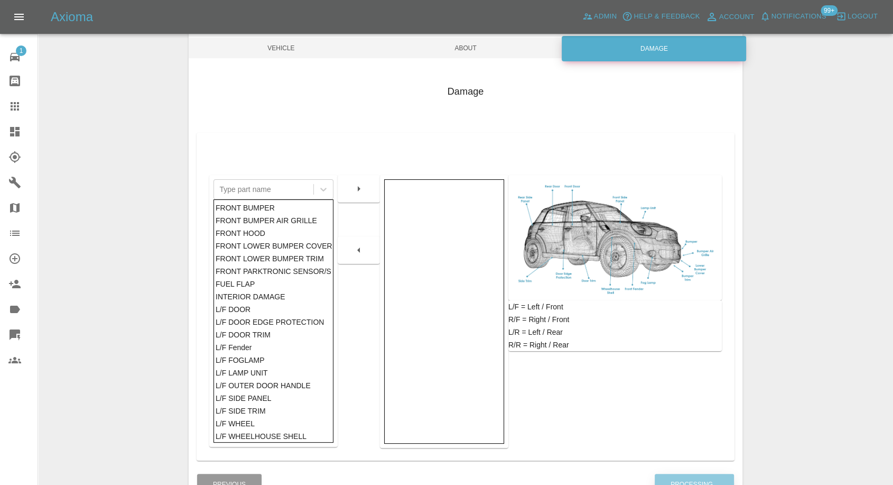
scroll to position [0, 0]
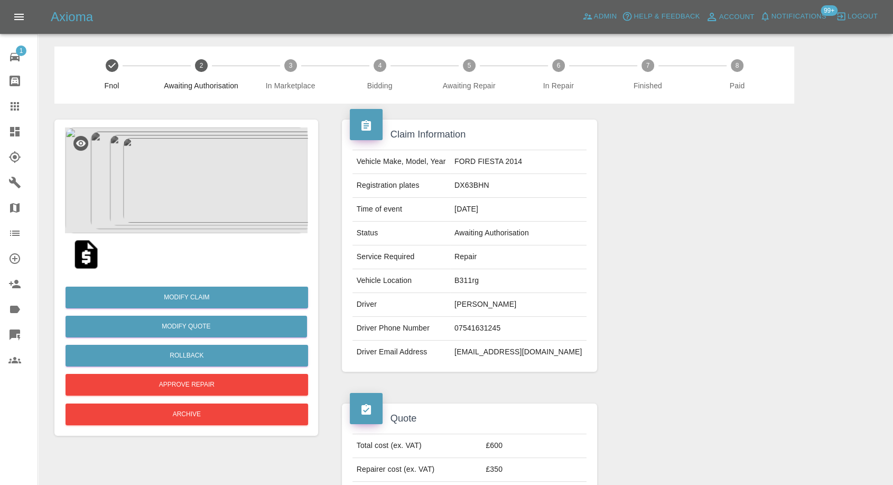
click at [85, 259] on img at bounding box center [86, 254] width 34 height 34
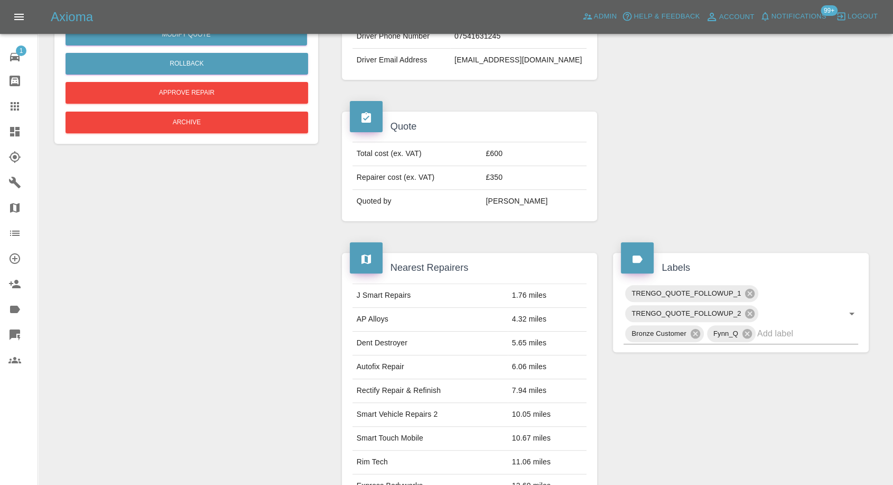
scroll to position [293, 0]
